Goal: Information Seeking & Learning: Learn about a topic

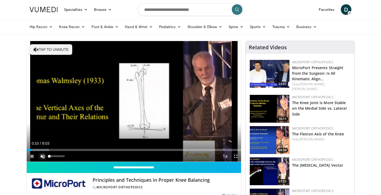
click at [43, 156] on span "Video Player" at bounding box center [42, 156] width 11 height 11
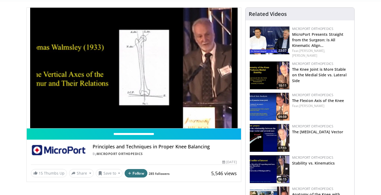
scroll to position [14, 0]
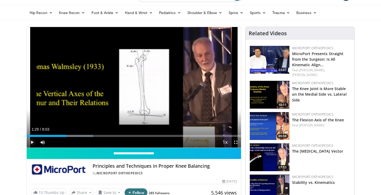
click at [33, 142] on span "Video Player" at bounding box center [32, 142] width 11 height 11
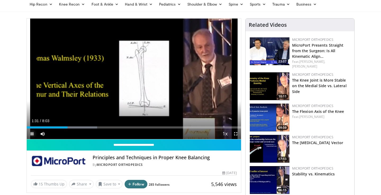
scroll to position [21, 0]
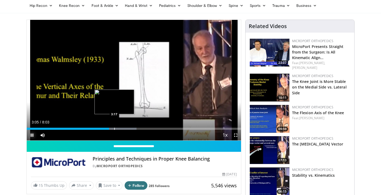
click at [114, 129] on div "Progress Bar" at bounding box center [114, 129] width 1 height 2
click at [119, 129] on div "Progress Bar" at bounding box center [119, 129] width 1 height 2
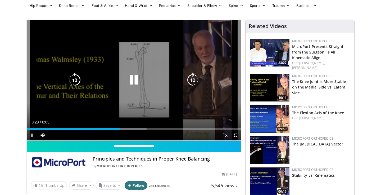
click at [135, 80] on icon "Video Player" at bounding box center [133, 79] width 15 height 15
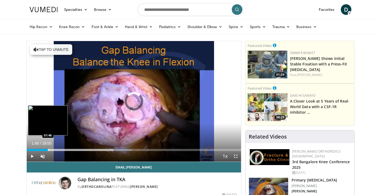
click at [48, 150] on div "Progress Bar" at bounding box center [48, 150] width 1 height 2
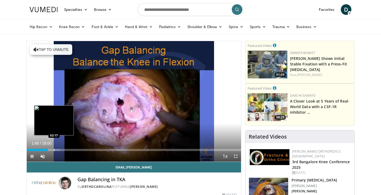
click at [54, 149] on div "Progress Bar" at bounding box center [54, 150] width 1 height 2
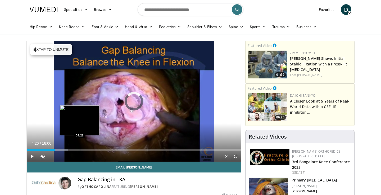
click at [80, 149] on div "Progress Bar" at bounding box center [80, 150] width 1 height 2
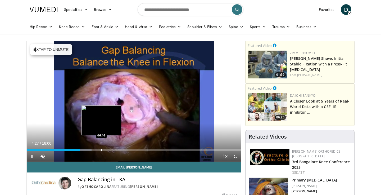
click at [101, 150] on div "Progress Bar" at bounding box center [101, 150] width 1 height 2
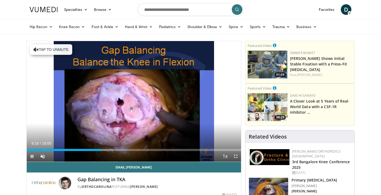
click at [92, 151] on div "Current Time 6:16 / Duration 18:00 Pause Skip Backward Skip Forward Unmute Load…" at bounding box center [134, 156] width 214 height 11
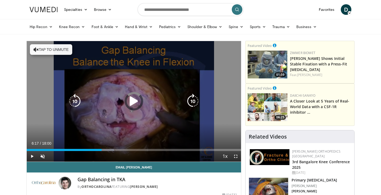
click at [90, 149] on div "Loaded : 40.73% 06:17 06:09" at bounding box center [134, 150] width 214 height 2
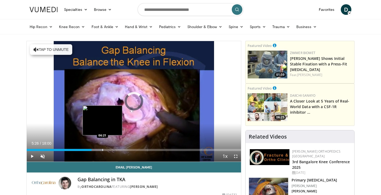
click at [102, 148] on div "Loaded : 35.81% 05:26 06:21" at bounding box center [134, 148] width 214 height 5
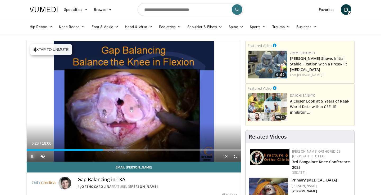
click at [30, 158] on span "Video Player" at bounding box center [32, 156] width 11 height 11
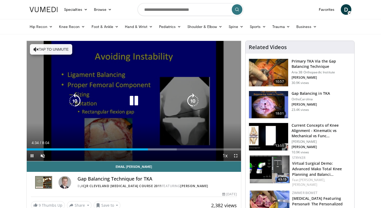
click at [136, 99] on icon "Video Player" at bounding box center [133, 101] width 15 height 15
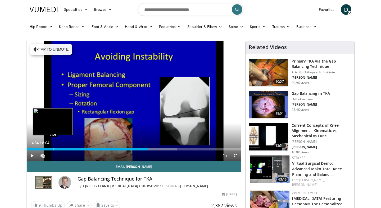
click at [53, 150] on div "Progress Bar" at bounding box center [53, 150] width 1 height 2
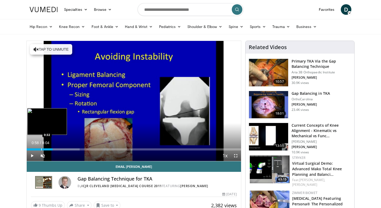
click at [41, 149] on div "Progress Bar" at bounding box center [41, 150] width 1 height 2
click at [34, 149] on div "Progress Bar" at bounding box center [34, 150] width 1 height 2
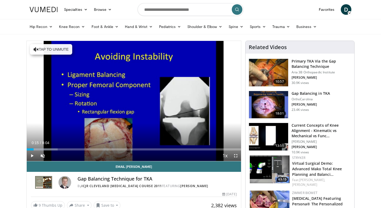
scroll to position [6, 0]
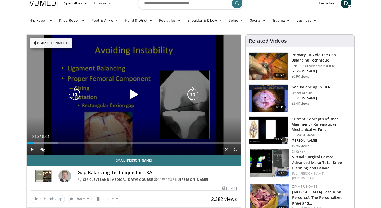
click at [134, 93] on icon "Video Player" at bounding box center [133, 94] width 15 height 15
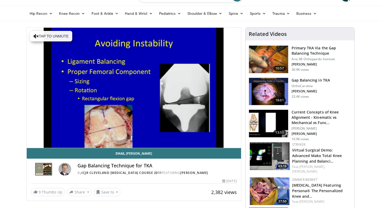
scroll to position [15, 0]
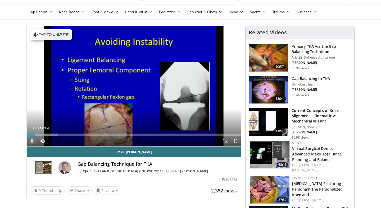
click at [33, 141] on span "Video Player" at bounding box center [32, 141] width 11 height 11
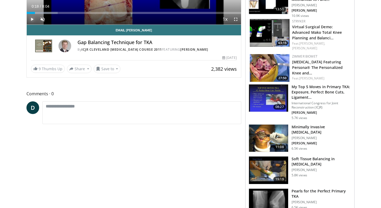
scroll to position [138, 0]
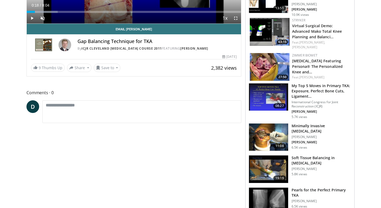
click at [315, 159] on h3 "Soft Tissue Balancing in Total Knee Arthroplasty" at bounding box center [322, 161] width 60 height 11
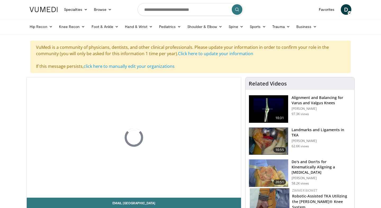
click at [360, 33] on div "Hip Recon Hip Arthroplasty Revision Hip Arthroplasty Hip Preservation Knee Reco…" at bounding box center [190, 26] width 381 height 15
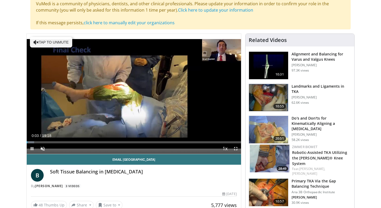
scroll to position [44, 0]
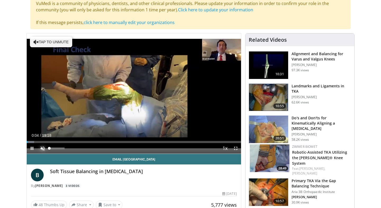
click at [45, 149] on span "Video Player" at bounding box center [42, 148] width 11 height 11
click at [236, 147] on span "Video Player" at bounding box center [235, 148] width 11 height 11
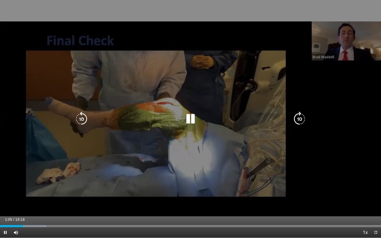
click at [191, 120] on icon "Video Player" at bounding box center [190, 119] width 15 height 15
click at [192, 118] on icon "Video Player" at bounding box center [190, 119] width 15 height 15
click at [190, 119] on icon "Video Player" at bounding box center [190, 119] width 15 height 15
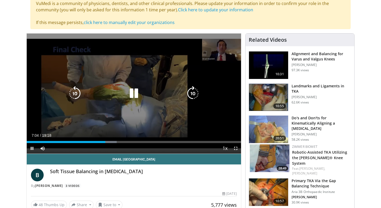
click at [137, 92] on icon "Video Player" at bounding box center [133, 93] width 15 height 15
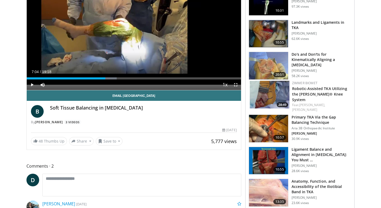
scroll to position [113, 0]
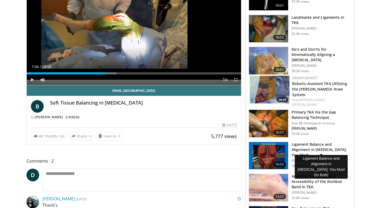
click at [338, 142] on h3 "Ligament Balance and Alignment in Total Knee Arthroplasty: You Must …" at bounding box center [322, 150] width 60 height 16
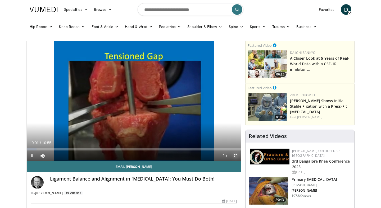
click at [238, 155] on span "Video Player" at bounding box center [235, 156] width 11 height 11
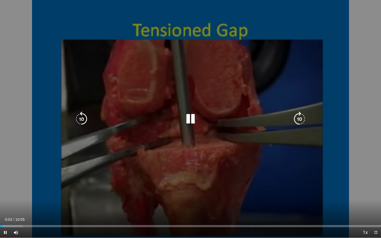
click at [298, 119] on icon "Video Player" at bounding box center [299, 119] width 15 height 15
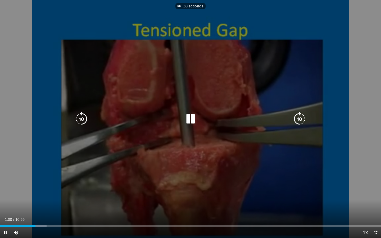
click at [303, 121] on icon "Video Player" at bounding box center [299, 119] width 15 height 15
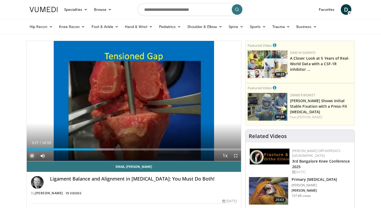
click at [31, 155] on span "Video Player" at bounding box center [32, 156] width 11 height 11
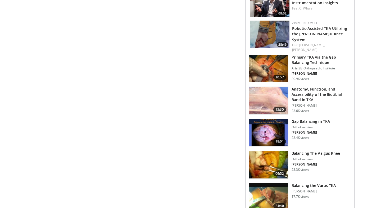
scroll to position [376, 0]
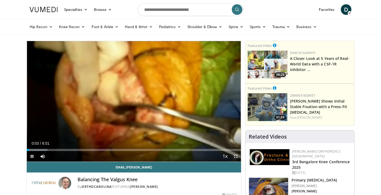
click at [235, 157] on video-js "**********" at bounding box center [134, 101] width 214 height 121
click at [235, 157] on span "Video Player" at bounding box center [235, 156] width 11 height 11
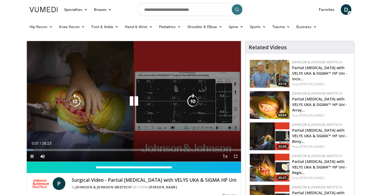
click at [134, 99] on icon "Video Player" at bounding box center [133, 101] width 15 height 15
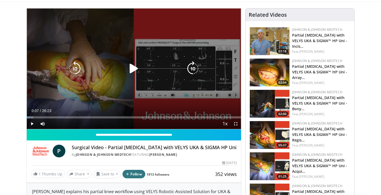
scroll to position [33, 0]
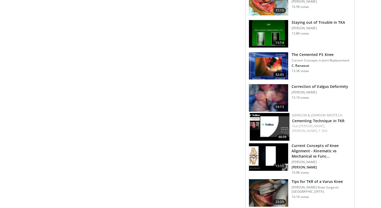
scroll to position [601, 0]
